Goal: Information Seeking & Learning: Learn about a topic

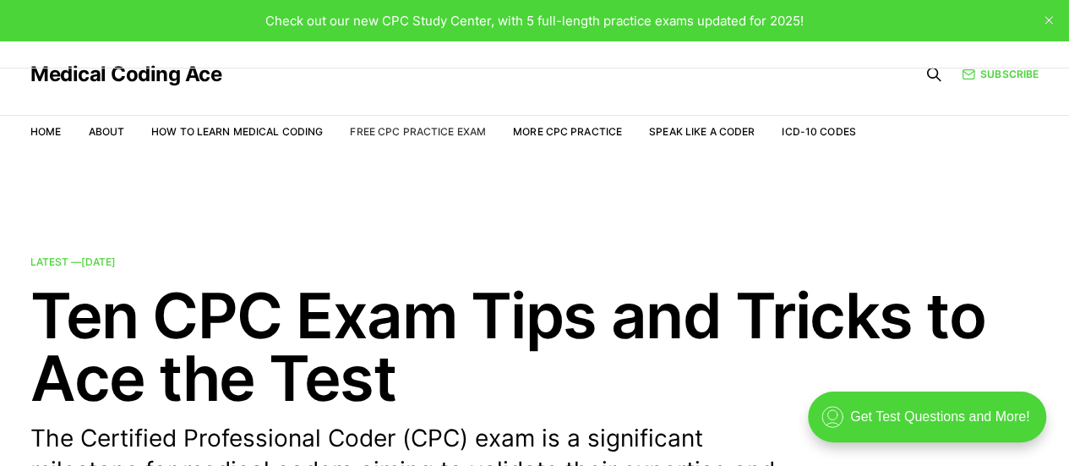
click at [435, 133] on link "Free CPC Practice Exam" at bounding box center [418, 131] width 136 height 13
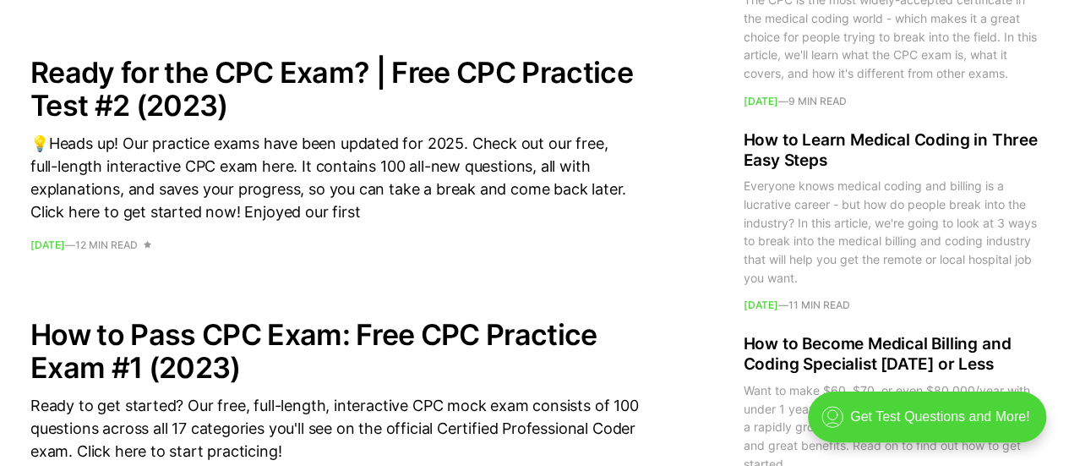
scroll to position [2342, 0]
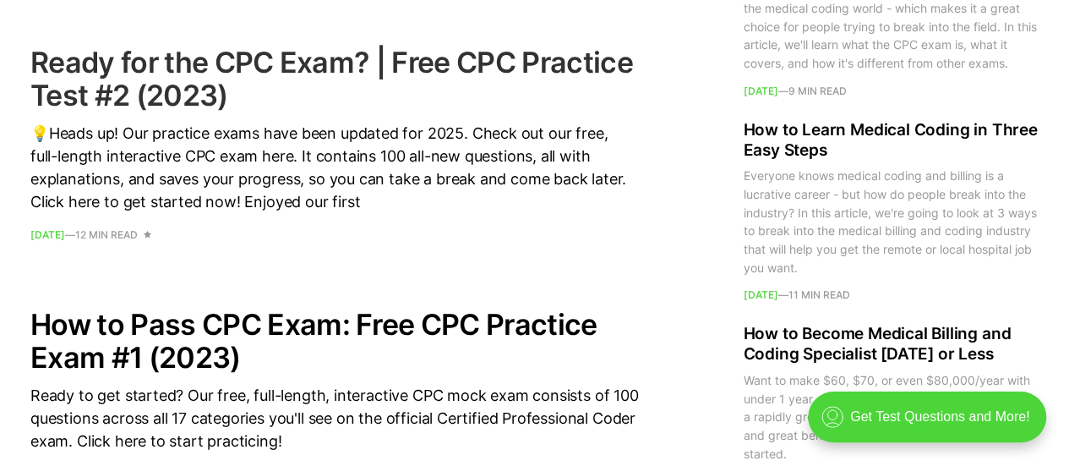
click at [136, 90] on h2 "Ready for the CPC Exam? | Free CPC Practice Test #2 (2023)" at bounding box center [334, 79] width 608 height 66
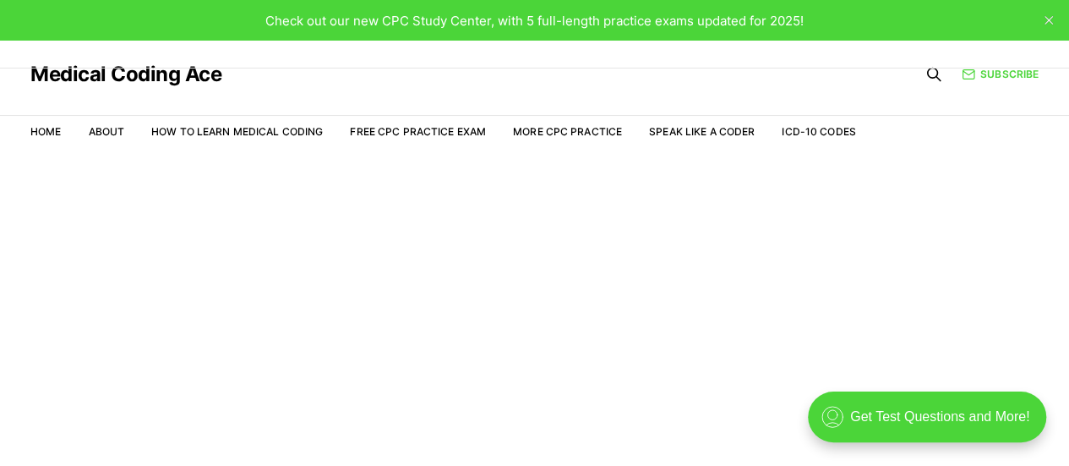
click at [959, 420] on div ".cls-1{fill:none;stroke:currentColor;stroke-linecap:round;stroke-linejoin:round…" at bounding box center [927, 416] width 238 height 51
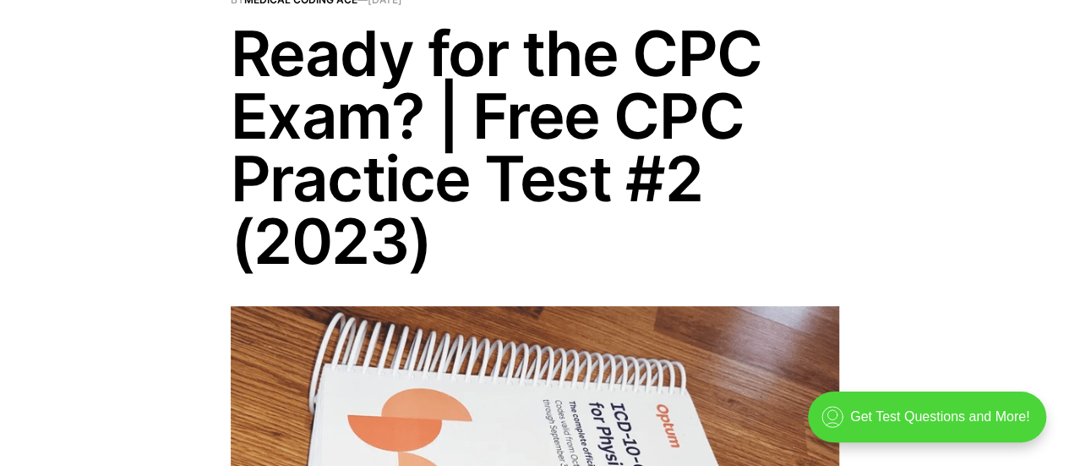
scroll to position [226, 0]
